Goal: Transaction & Acquisition: Obtain resource

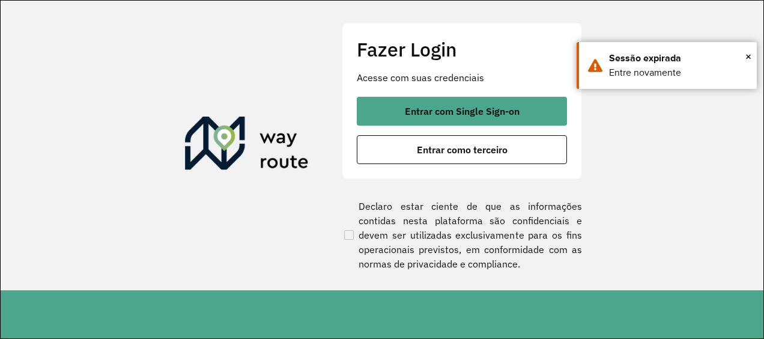
click at [449, 120] on button "Entrar com Single Sign-on" at bounding box center [462, 111] width 210 height 29
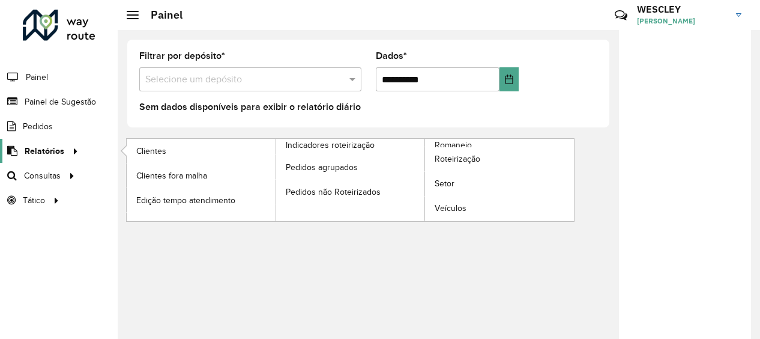
click at [44, 145] on span "Relatórios" at bounding box center [45, 151] width 40 height 13
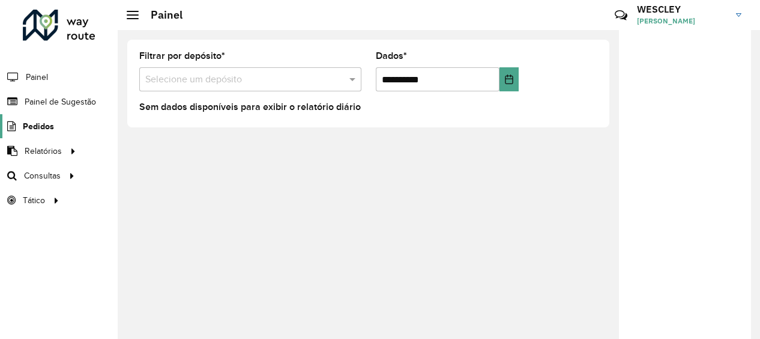
click at [46, 125] on span "Pedidos" at bounding box center [38, 126] width 31 height 13
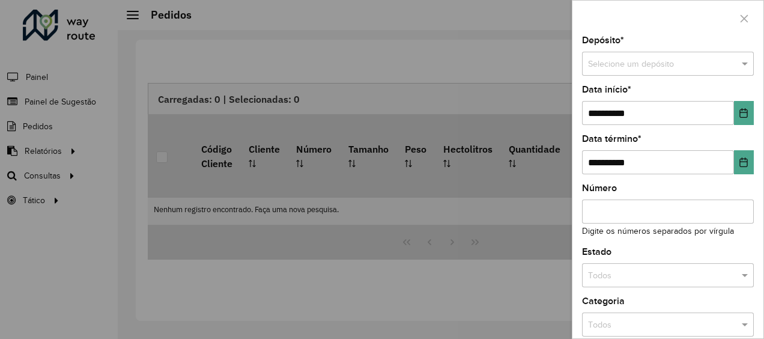
click at [38, 121] on div at bounding box center [382, 169] width 764 height 339
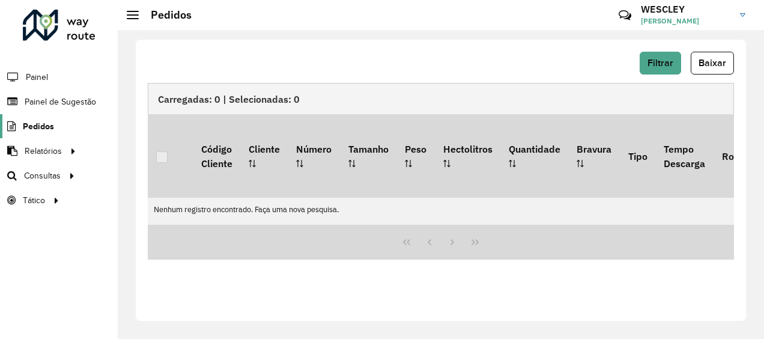
click at [44, 127] on span "Pedidos" at bounding box center [38, 126] width 31 height 13
click at [50, 103] on span "Painel de Sugestão" at bounding box center [62, 102] width 75 height 13
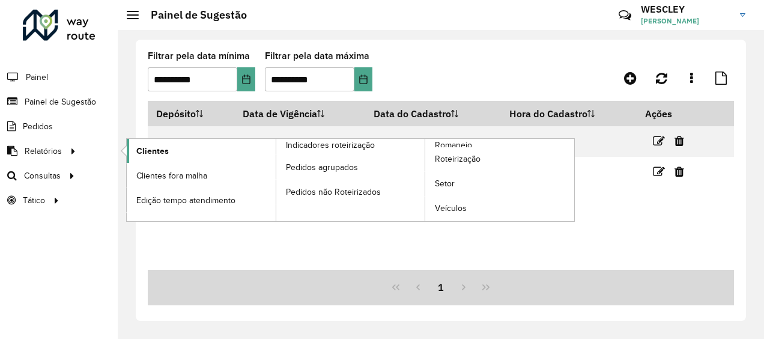
click at [156, 151] on span "Clientes" at bounding box center [152, 151] width 32 height 13
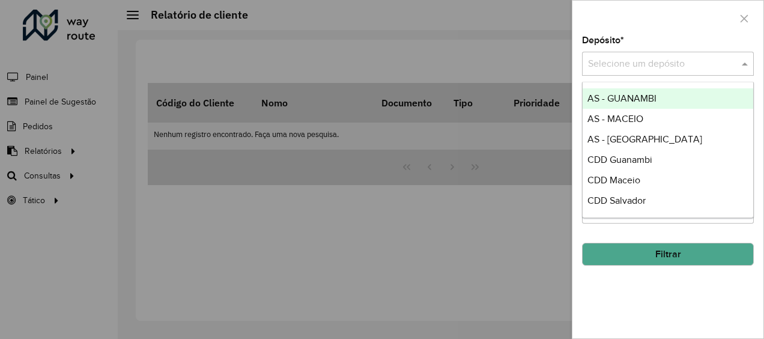
click at [673, 64] on input "text" at bounding box center [656, 64] width 136 height 14
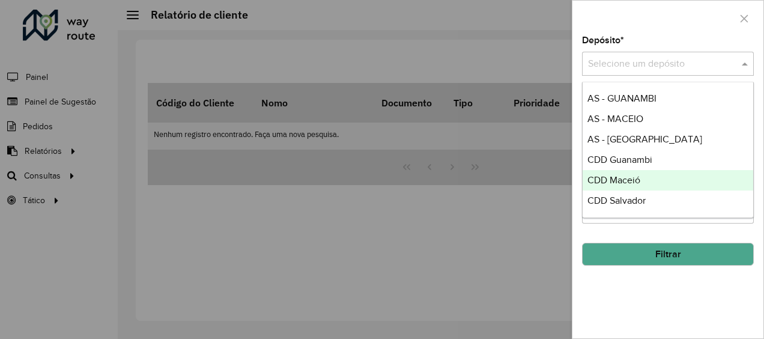
click at [618, 181] on span "CDD Maceió" at bounding box center [613, 180] width 53 height 10
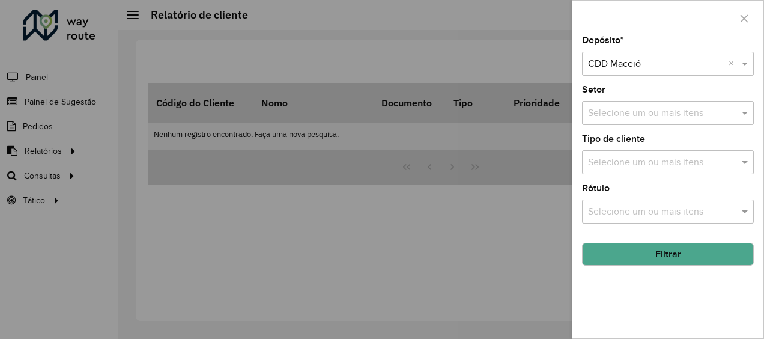
click at [624, 114] on input "text" at bounding box center [662, 113] width 154 height 14
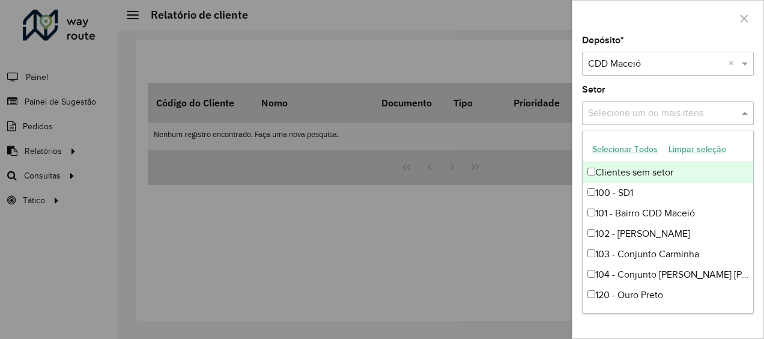
click at [649, 151] on button "Selecionar Todos" at bounding box center [625, 149] width 76 height 19
click at [639, 90] on div "Setor Selecione um ou mais itens 76 itens selecionados ×" at bounding box center [668, 105] width 172 height 40
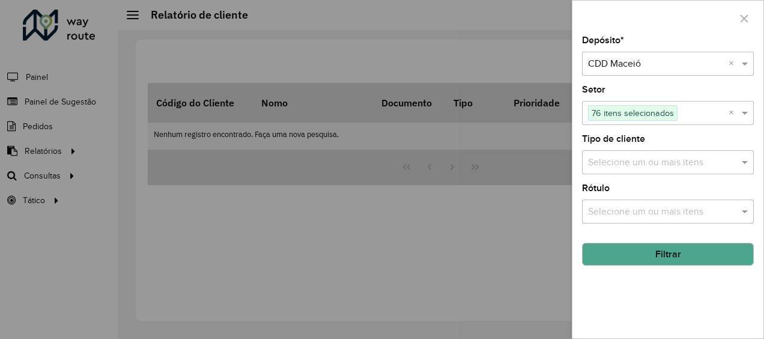
click at [656, 168] on input "text" at bounding box center [662, 163] width 154 height 14
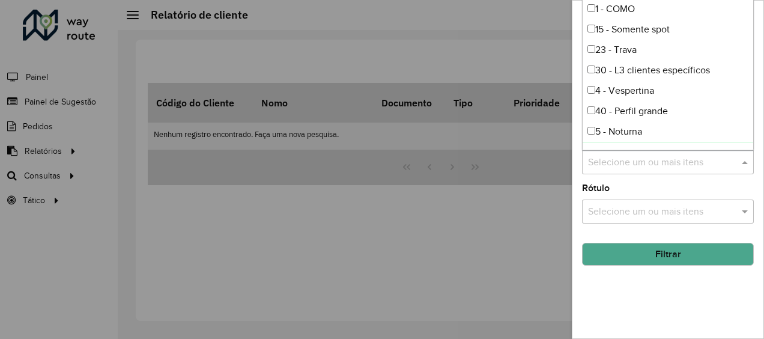
click at [652, 214] on input "text" at bounding box center [662, 212] width 154 height 14
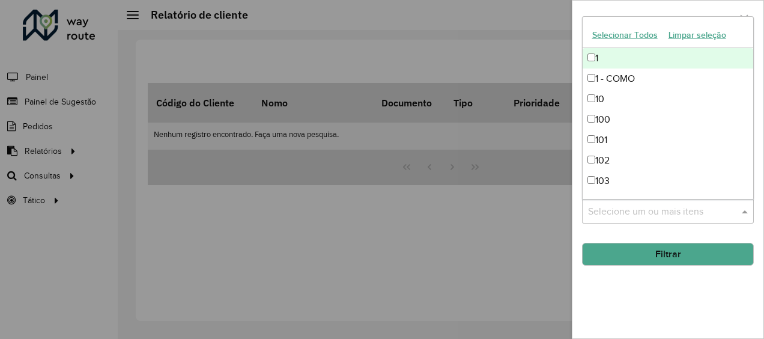
click at [633, 35] on button "Selecionar Todos" at bounding box center [625, 35] width 76 height 19
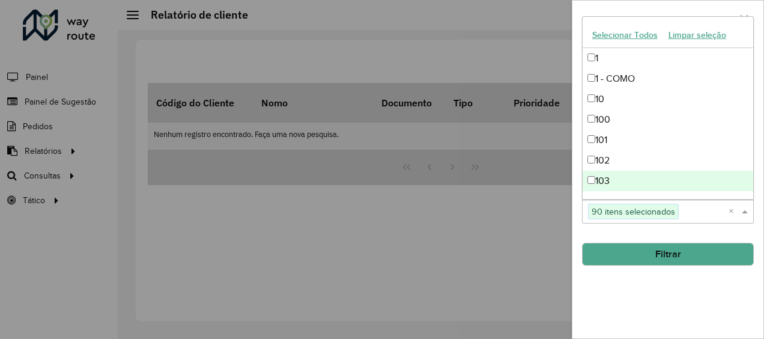
click at [635, 302] on div "Depósito * Selecione um depósito × CDD Maceió × Setor Selecione um ou mais iten…" at bounding box center [667, 187] width 191 height 302
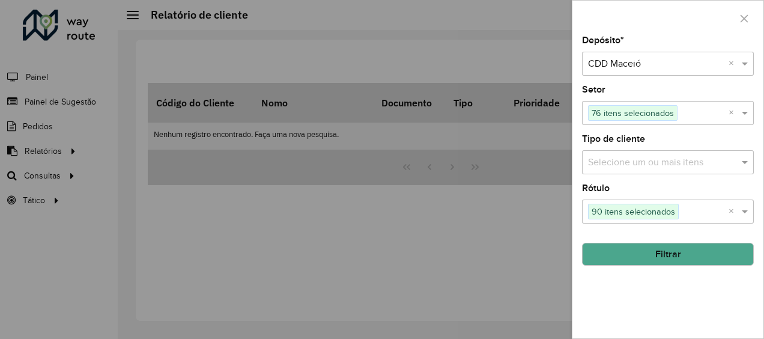
click at [658, 250] on button "Filtrar" at bounding box center [668, 254] width 172 height 23
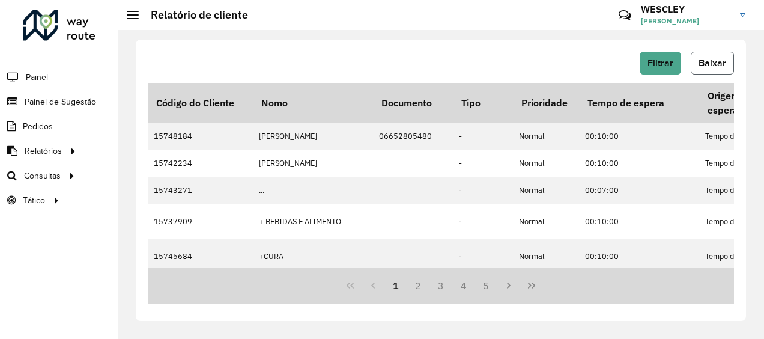
click at [725, 58] on span "Baixar" at bounding box center [713, 63] width 28 height 10
